Goal: Task Accomplishment & Management: Complete application form

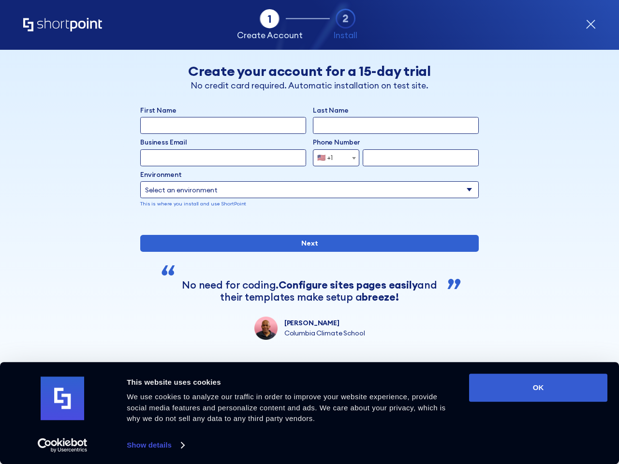
click at [309, 232] on div "First Name Last Name Business Email Invalid Email Address Phone Number [GEOGRAP…" at bounding box center [309, 222] width 338 height 234
click at [155, 445] on link "Show details" at bounding box center [155, 445] width 57 height 15
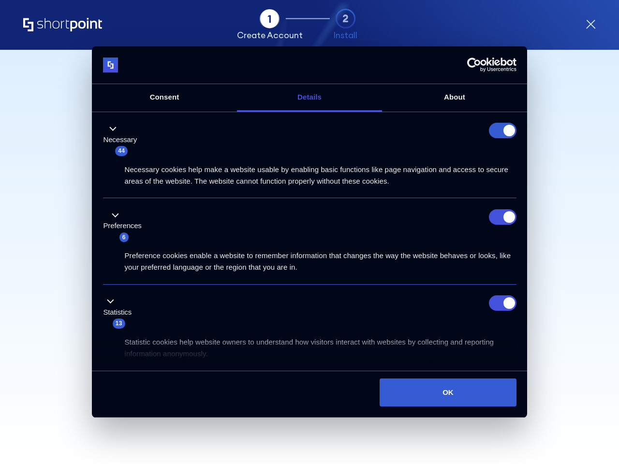
click at [525, 388] on ul "Necessary 44 Necessary cookies help make a website usable by enabling basic fun…" at bounding box center [310, 313] width 430 height 397
click at [590, 25] on icon "form" at bounding box center [590, 24] width 8 height 8
click at [105, 68] on img at bounding box center [110, 65] width 15 height 15
click at [534, 70] on div "Skip this step" at bounding box center [533, 77] width 70 height 29
click at [336, 158] on div "Necessary cookies help make a website usable by enabling basic functions like p…" at bounding box center [309, 172] width 413 height 30
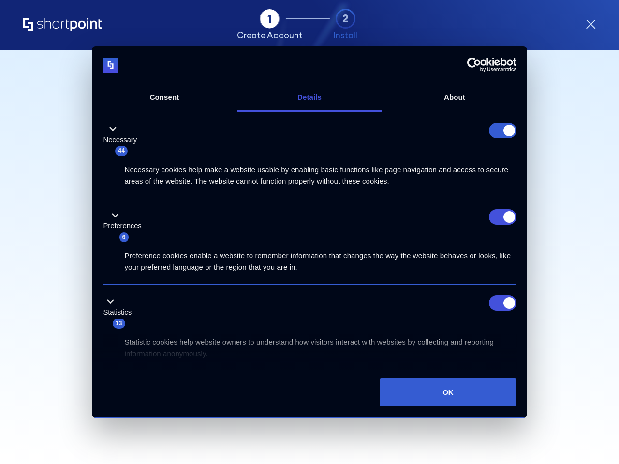
click at [309, 243] on div "Preference cookies enable a website to remember information that changes the wa…" at bounding box center [309, 258] width 413 height 30
